Goal: Task Accomplishment & Management: Manage account settings

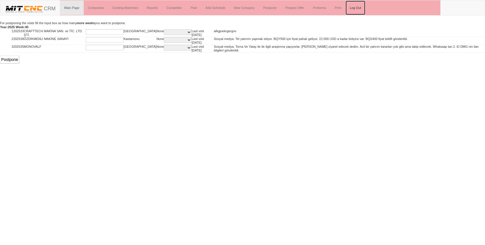
click at [357, 8] on link "Log Out" at bounding box center [355, 8] width 20 height 14
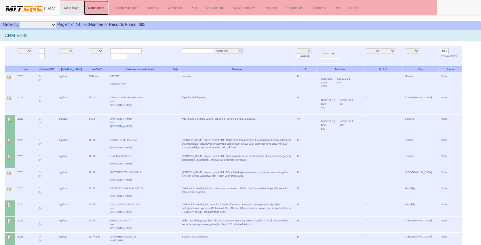
click at [97, 3] on link "Companies" at bounding box center [96, 8] width 25 height 14
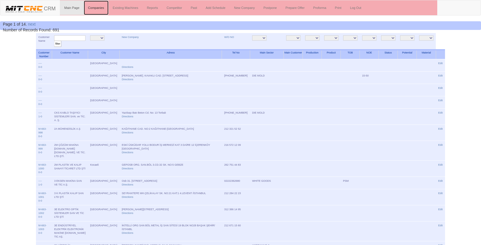
click at [96, 9] on link "Companies" at bounding box center [96, 8] width 25 height 14
click at [68, 9] on link "Main Page" at bounding box center [72, 8] width 24 height 14
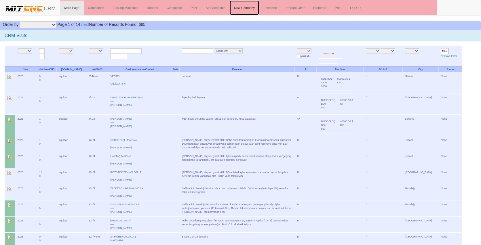
click at [251, 9] on link "New Company" at bounding box center [243, 8] width 29 height 14
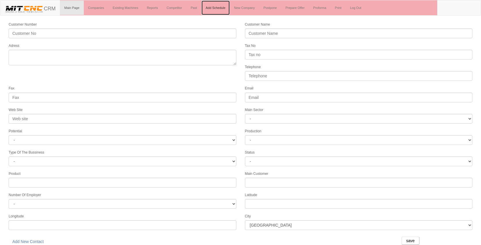
click at [225, 9] on link "Add Schedule" at bounding box center [215, 8] width 28 height 14
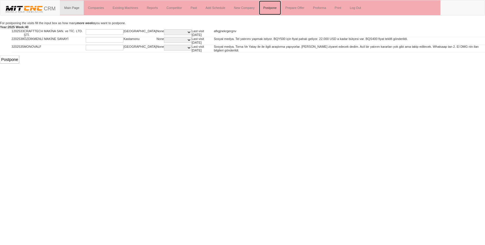
click at [279, 8] on link "Postpone" at bounding box center [270, 8] width 22 height 14
